Goal: Book appointment/travel/reservation

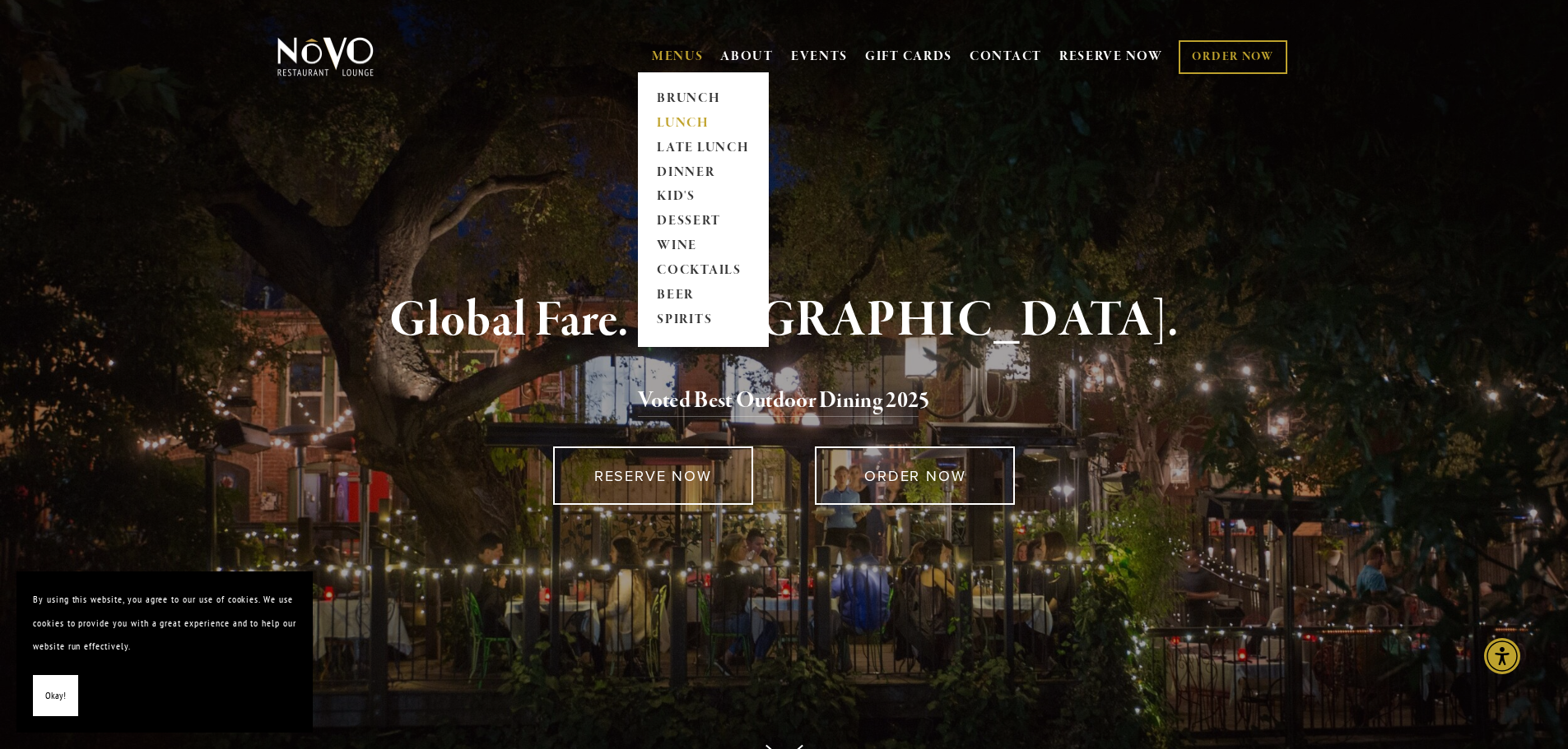
click at [687, 118] on link "LUNCH" at bounding box center [703, 123] width 103 height 25
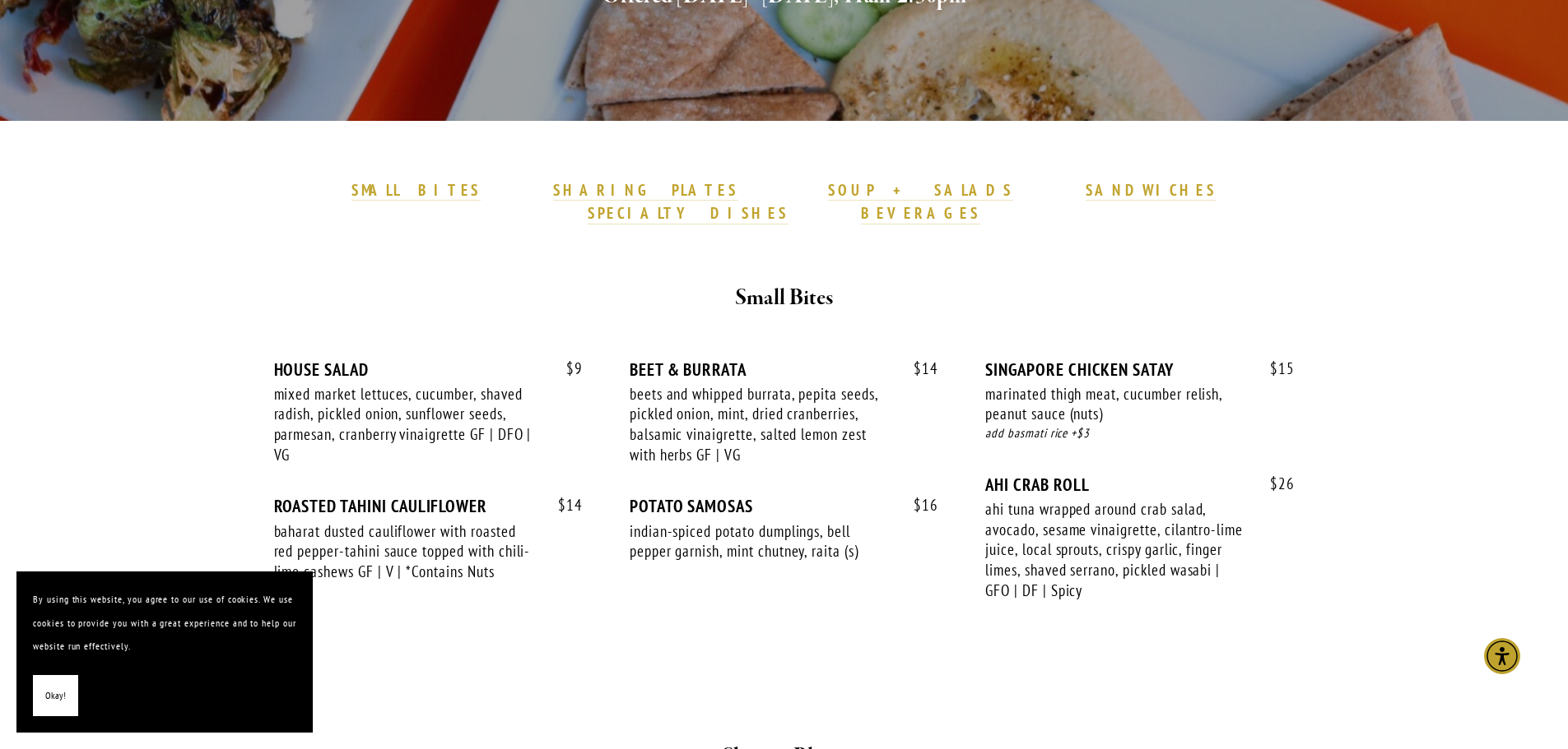
scroll to position [389, 0]
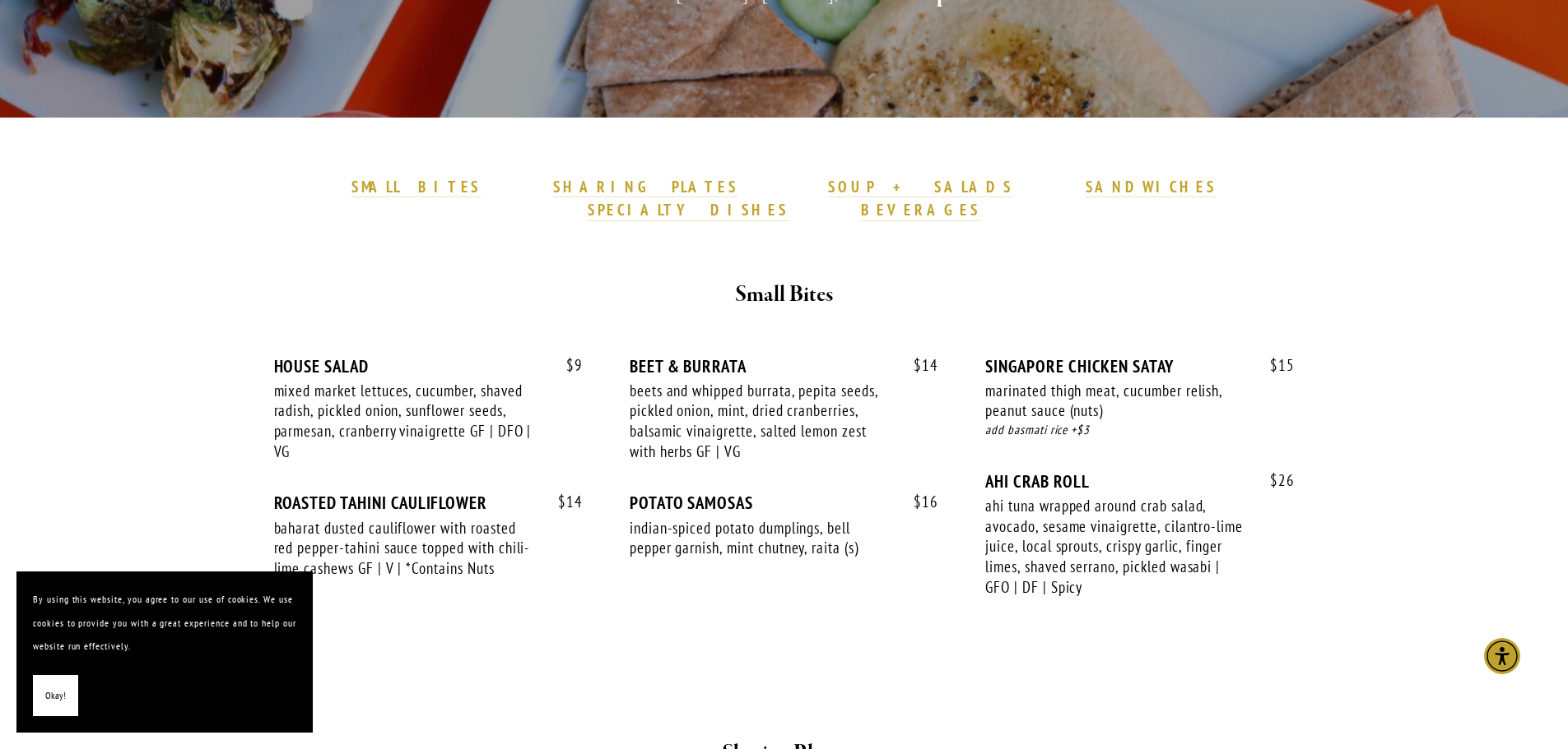
click at [58, 700] on span "Okay!" at bounding box center [56, 697] width 21 height 24
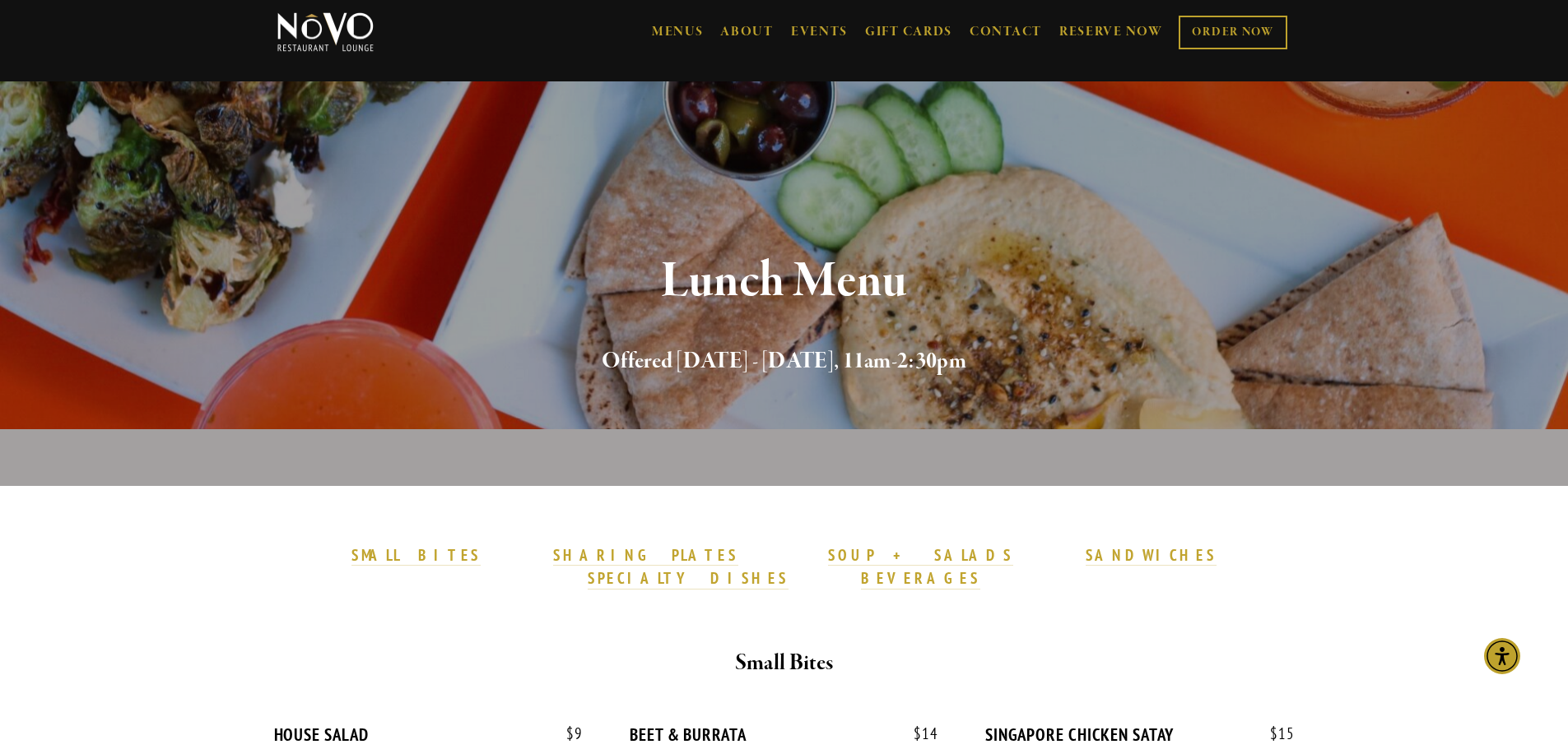
scroll to position [0, 0]
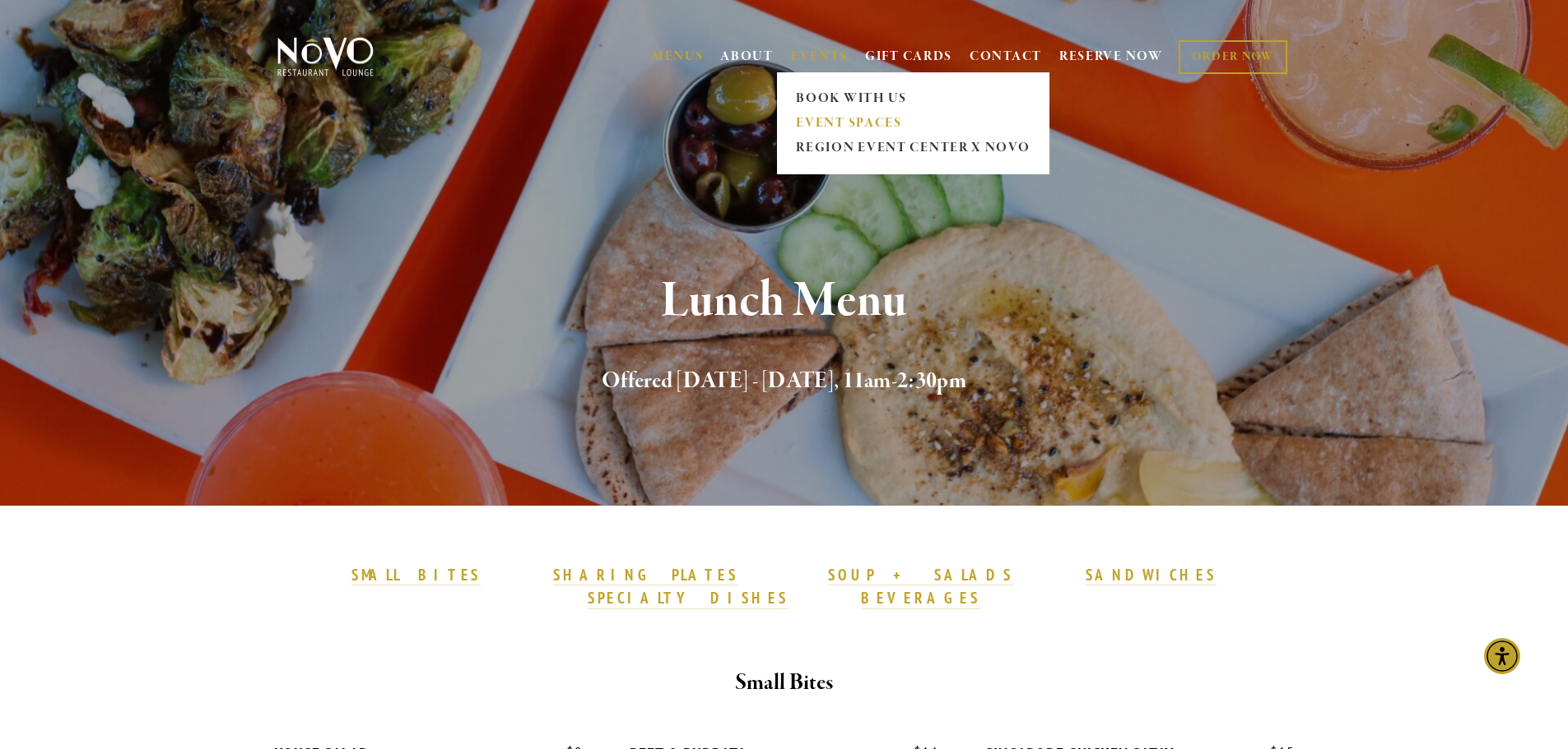
click at [819, 115] on link "EVENT SPACES" at bounding box center [912, 123] width 245 height 25
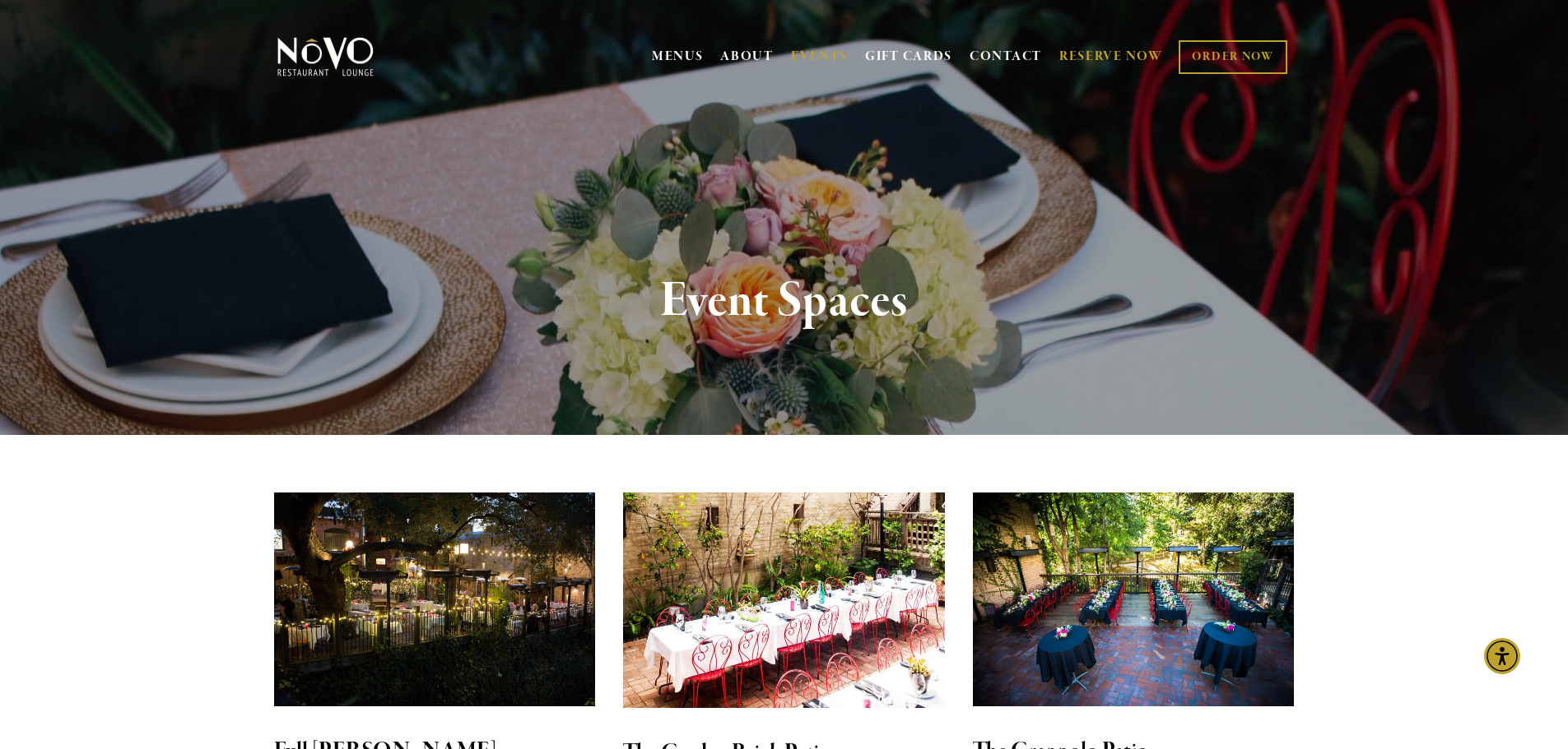
click at [1100, 54] on link "RESERVE NOW" at bounding box center [1111, 57] width 104 height 31
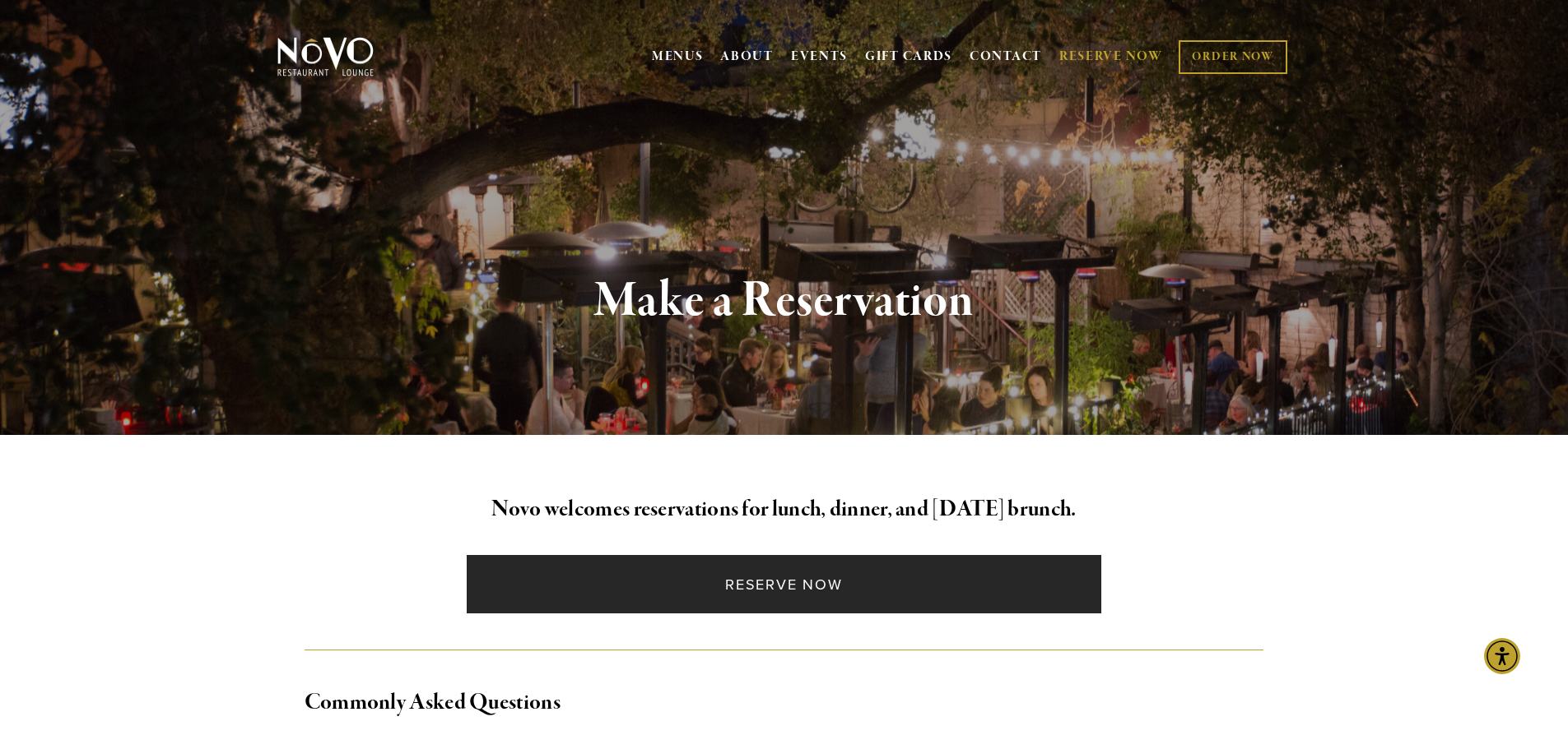
click at [813, 585] on link "Reserve Now" at bounding box center [784, 584] width 634 height 58
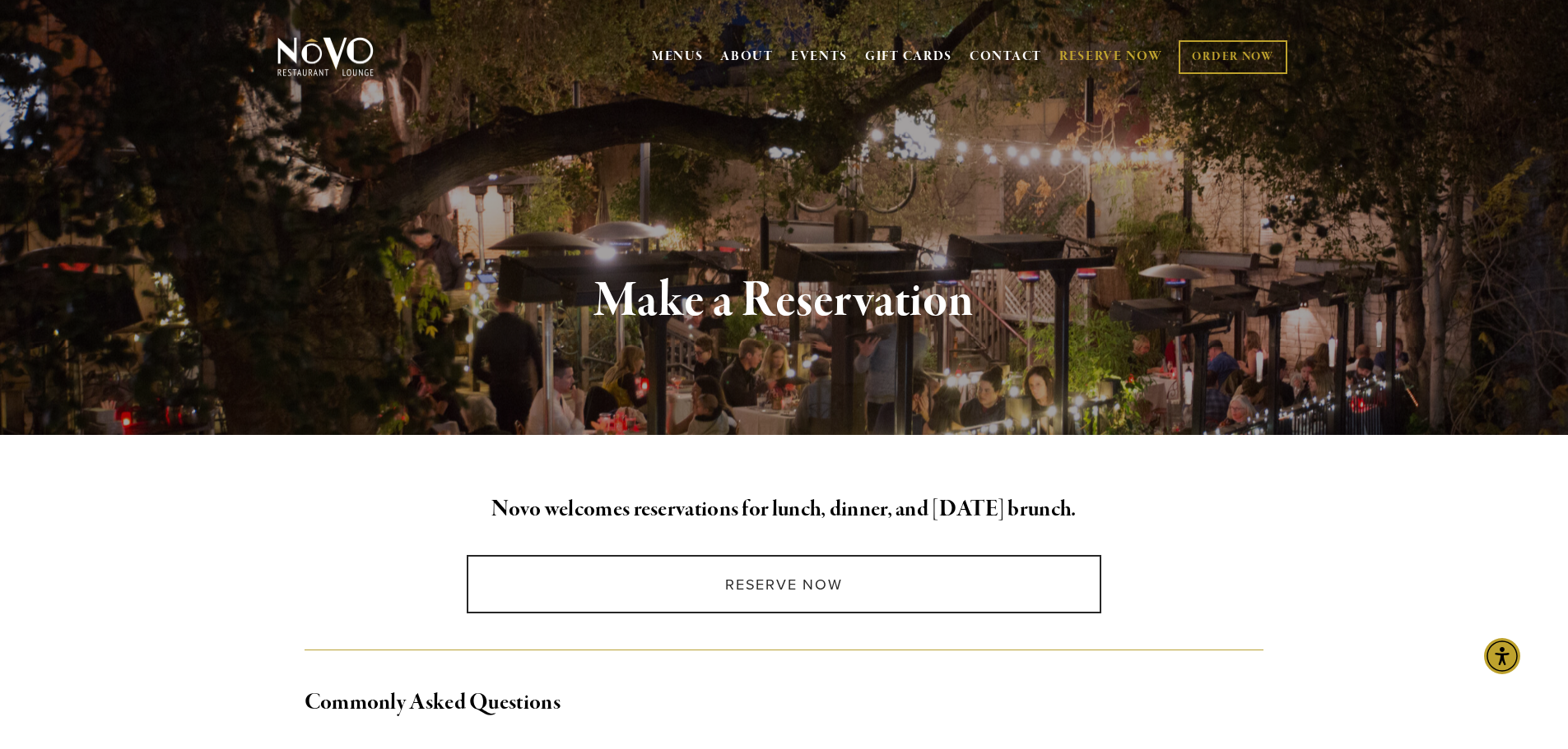
click at [334, 51] on img at bounding box center [325, 57] width 103 height 41
